Goal: Information Seeking & Learning: Learn about a topic

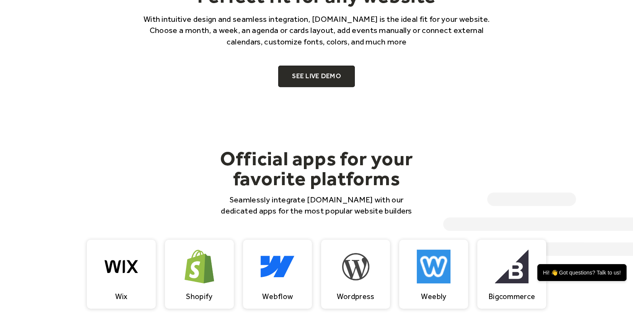
scroll to position [498, 0]
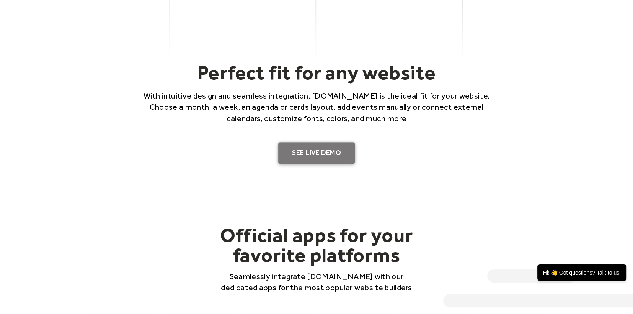
click at [307, 150] on link "SEE LIVE DEMO" at bounding box center [316, 152] width 77 height 21
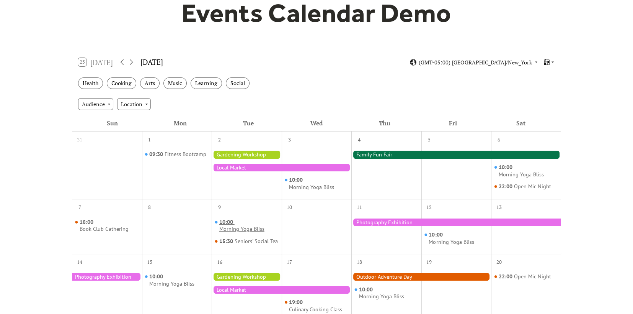
scroll to position [153, 0]
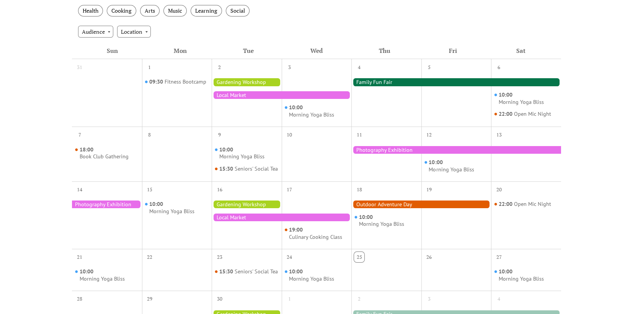
click at [234, 119] on div at bounding box center [247, 98] width 70 height 49
click at [241, 153] on div "Morning Yoga Bliss" at bounding box center [241, 156] width 45 height 7
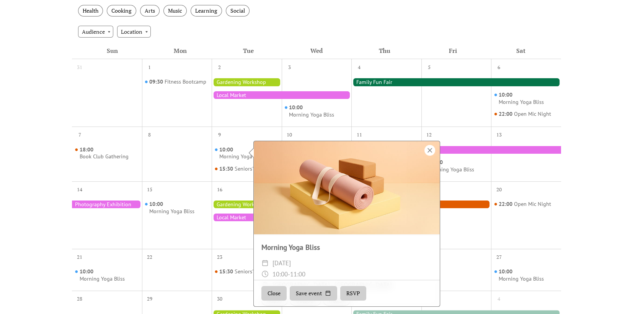
click at [426, 150] on div at bounding box center [430, 150] width 11 height 11
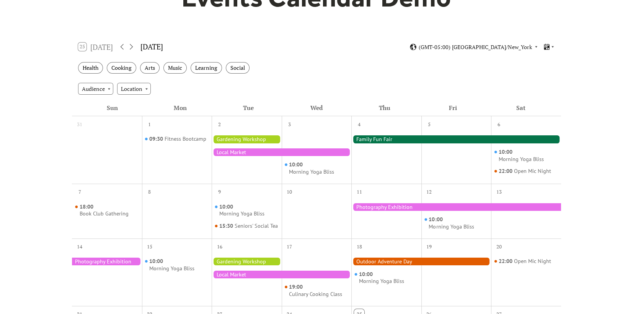
scroll to position [0, 0]
